Goal: Task Accomplishment & Management: Complete application form

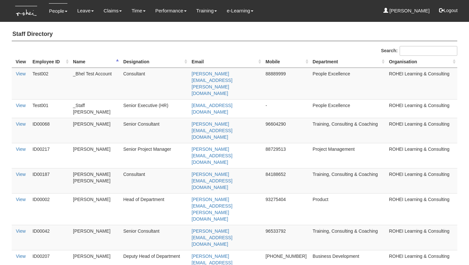
select select "50"
click at [113, 31] on link "Submit Claims" at bounding box center [124, 28] width 51 height 13
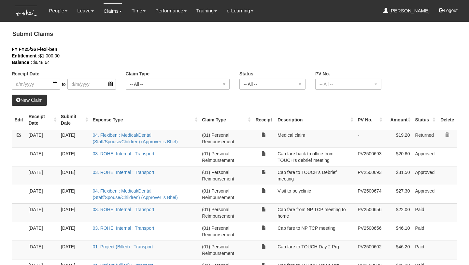
select select "50"
click at [20, 135] on link at bounding box center [19, 134] width 5 height 5
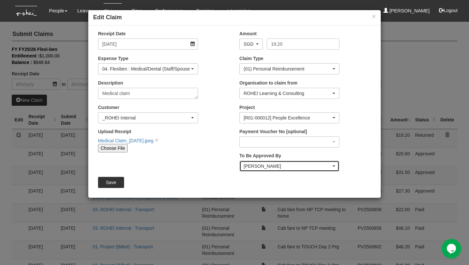
click at [265, 164] on div "[PERSON_NAME]" at bounding box center [288, 166] width 88 height 7
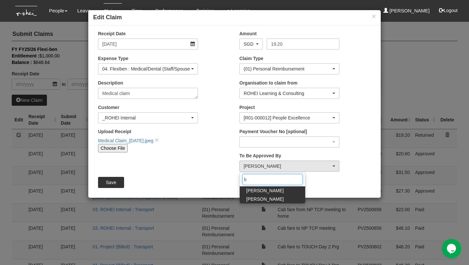
type input "b"
click at [278, 195] on span "[PERSON_NAME]" at bounding box center [264, 198] width 37 height 7
select select "7c74568e-c65a-4e2f-b023-70974c8e3265"
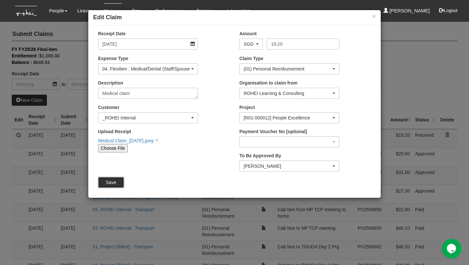
click at [118, 180] on input "Save" at bounding box center [111, 182] width 26 height 11
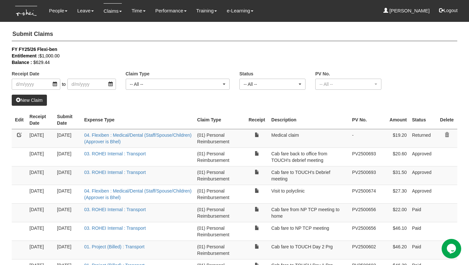
select select "50"
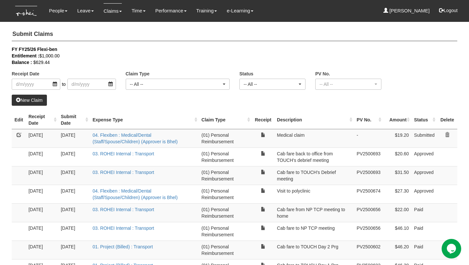
click at [407, 69] on div "Receipt Date to Claim Type -- All -- (01) Personal Reimbursement (02) Advance D…" at bounding box center [234, 70] width 455 height 49
click at [443, 57] on div "Entitlement : $1,000.00" at bounding box center [230, 55] width 436 height 7
click at [458, 12] on button "Logout" at bounding box center [449, 11] width 28 height 16
